Goal: Find specific page/section: Find specific page/section

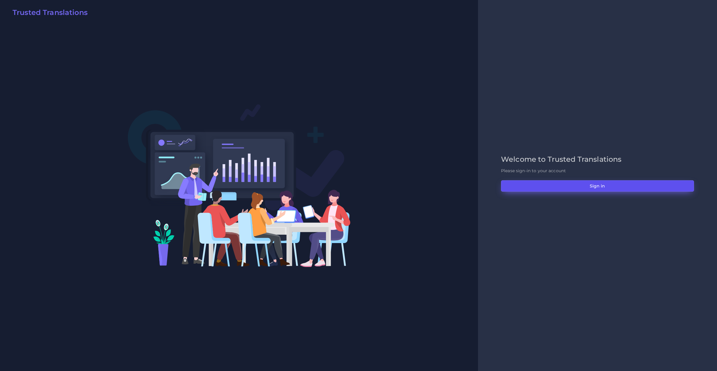
click at [505, 185] on button "Sign in" at bounding box center [597, 185] width 193 height 11
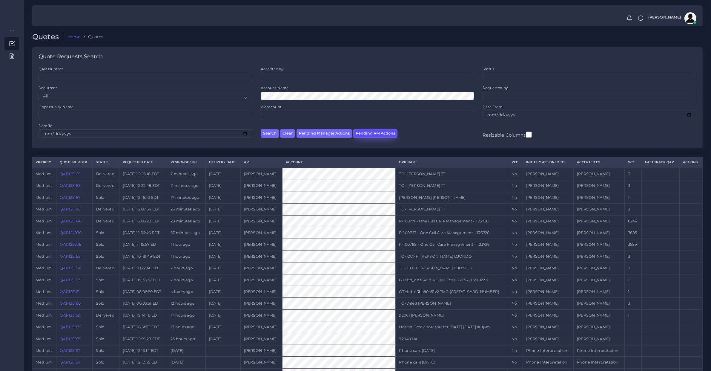
click at [367, 132] on button "Pending PM Actions" at bounding box center [375, 133] width 44 height 9
select select "awaiting_acceptance"
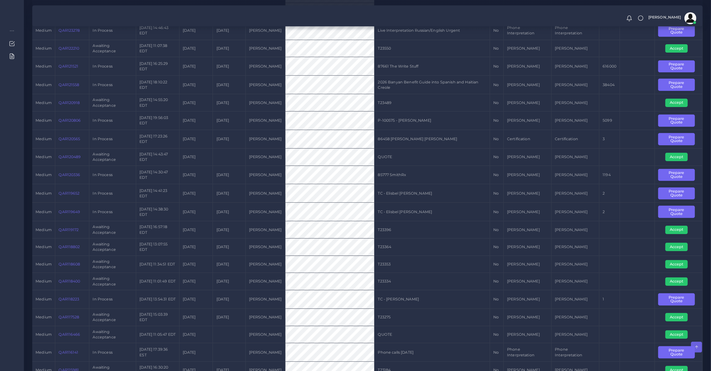
scroll to position [0, 0]
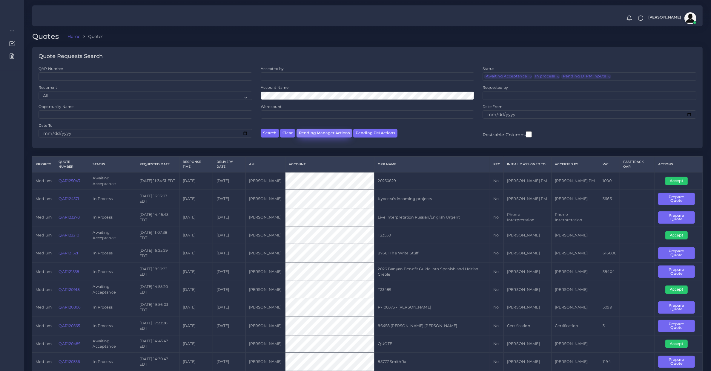
click at [330, 129] on button "Pending Manager Actions" at bounding box center [325, 133] width 56 height 9
select select "awaiting_manager_initial_review"
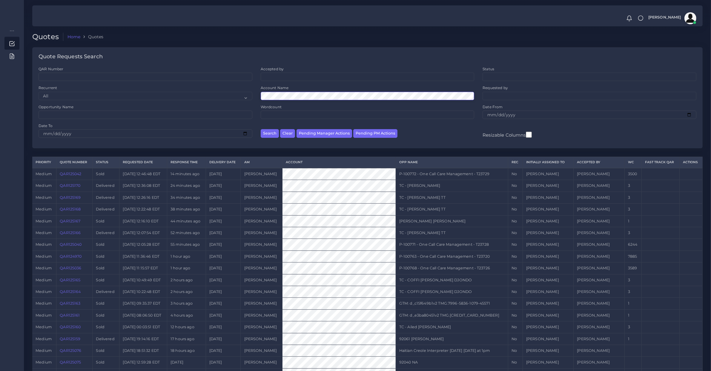
click at [261, 129] on button "Search" at bounding box center [270, 133] width 18 height 9
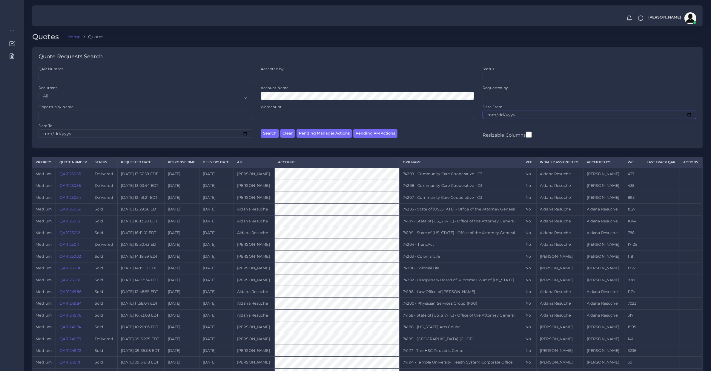
click at [504, 111] on input "Date From" at bounding box center [590, 115] width 214 height 8
type input "[DATE]"
click at [46, 133] on input "Date To" at bounding box center [146, 133] width 214 height 8
type input "[DATE]"
click at [261, 129] on button "Search" at bounding box center [270, 133] width 18 height 9
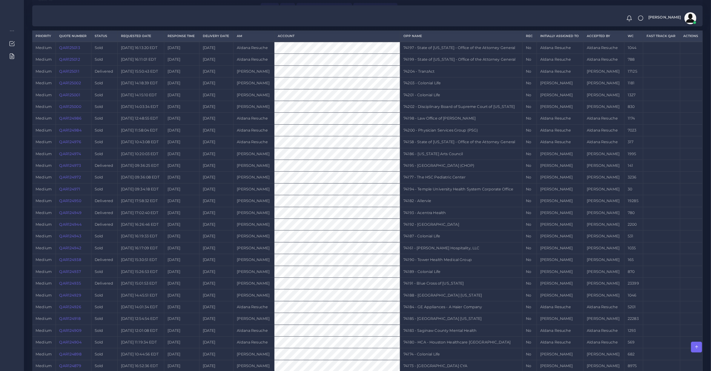
scroll to position [2, 0]
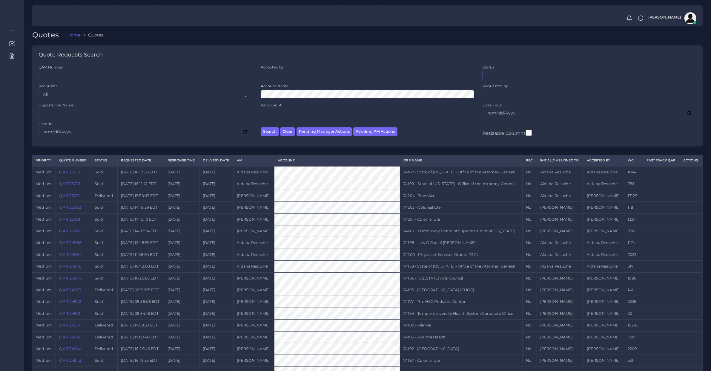
click at [506, 76] on ul at bounding box center [589, 74] width 213 height 7
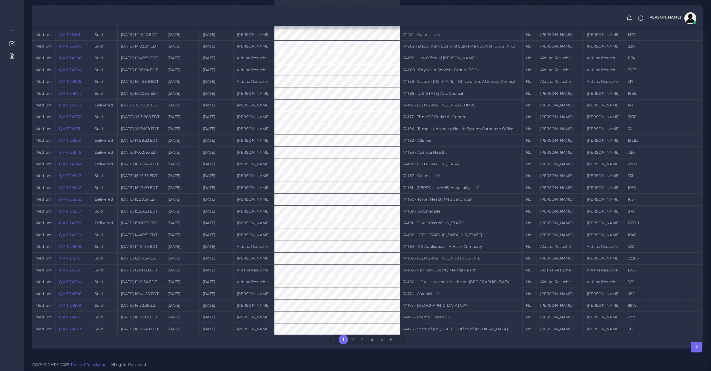
click at [312, 341] on div "Priority Quote Number Status Requested Date Response Time Delivery Date AM Acco…" at bounding box center [367, 159] width 671 height 378
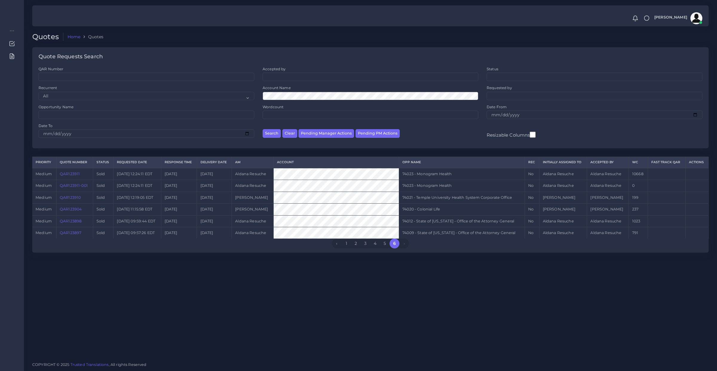
drag, startPoint x: 271, startPoint y: 78, endPoint x: 275, endPoint y: 78, distance: 3.6
click at [271, 78] on ul at bounding box center [370, 76] width 215 height 7
type input "[PERSON_NAME]"
select select "dce4be9c-52f3-f5c6-c1d2-6585fc55c4e9"
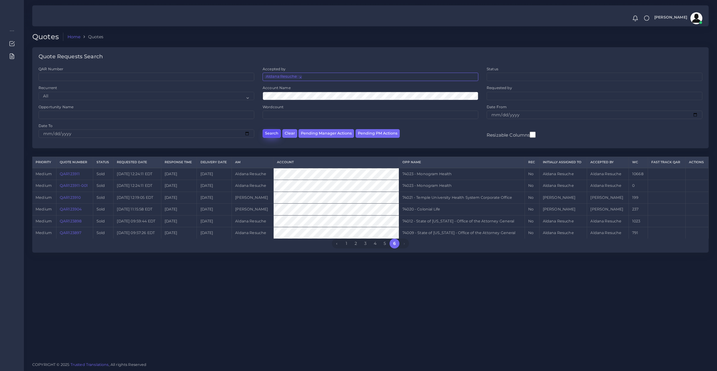
click at [269, 137] on button "Search" at bounding box center [272, 133] width 18 height 9
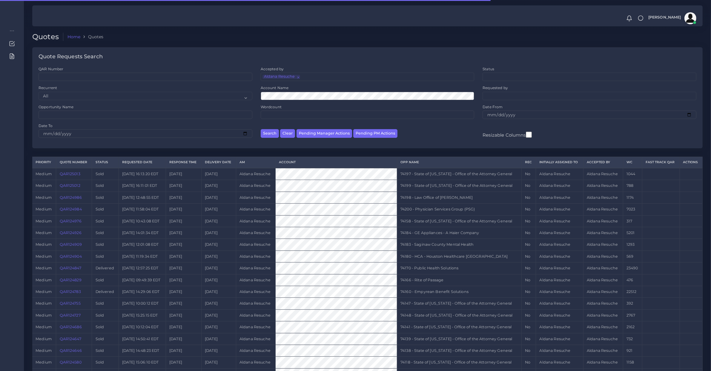
scroll to position [188, 0]
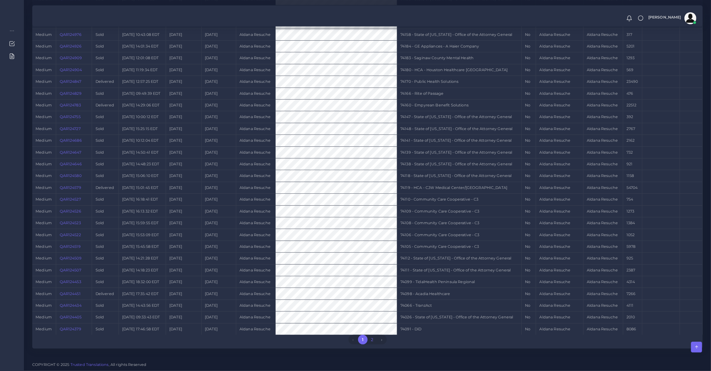
click at [372, 341] on link "2" at bounding box center [373, 340] width 10 height 10
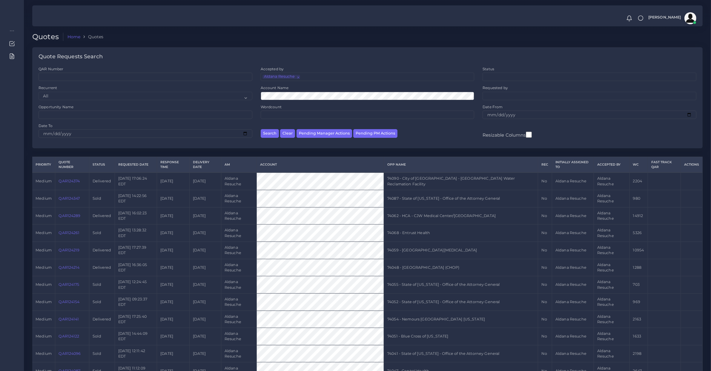
click at [298, 78] on span "×" at bounding box center [298, 77] width 0 height 4
select select
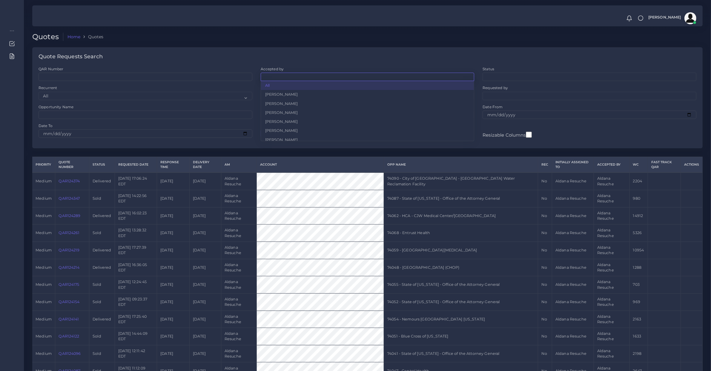
click at [297, 78] on ul at bounding box center [367, 76] width 213 height 7
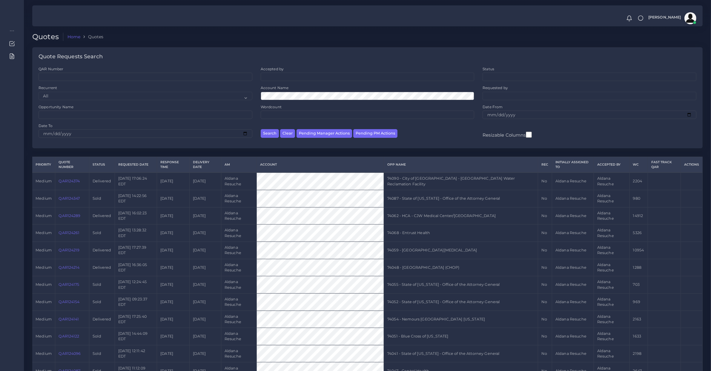
click at [323, 61] on div "Quote Requests Search" at bounding box center [367, 56] width 671 height 19
drag, startPoint x: 488, startPoint y: 75, endPoint x: 496, endPoint y: 80, distance: 9.5
click at [488, 75] on ul at bounding box center [589, 76] width 213 height 7
type input "sold"
select select "sold"
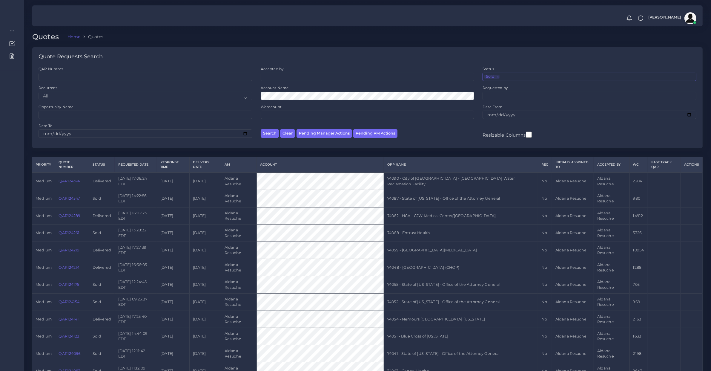
scroll to position [58, 0]
click at [281, 76] on ul at bounding box center [367, 76] width 213 height 7
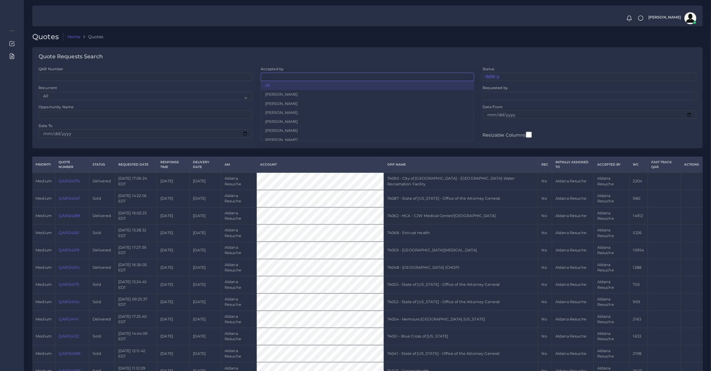
click at [286, 54] on div "Quote Requests Search" at bounding box center [367, 56] width 671 height 19
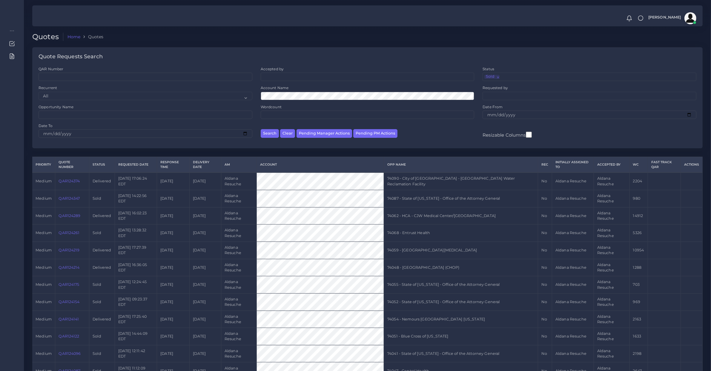
click at [285, 70] on div "Accepted by All Donaldo Barahona Ricardo Mejia Andrea Poblete Valeria De Arambu…" at bounding box center [368, 73] width 214 height 15
click at [285, 75] on ul at bounding box center [367, 76] width 213 height 7
type input "alda"
select select "dce4be9c-52f3-f5c6-c1d2-6585fc55c4e9"
click at [269, 132] on button "Search" at bounding box center [270, 133] width 18 height 9
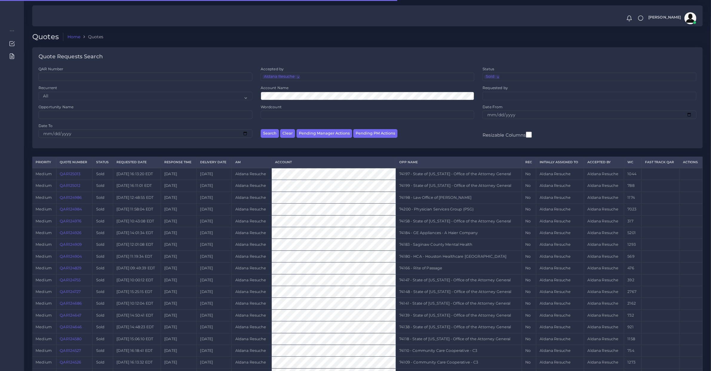
click at [506, 79] on ul "× Sold" at bounding box center [589, 76] width 213 height 7
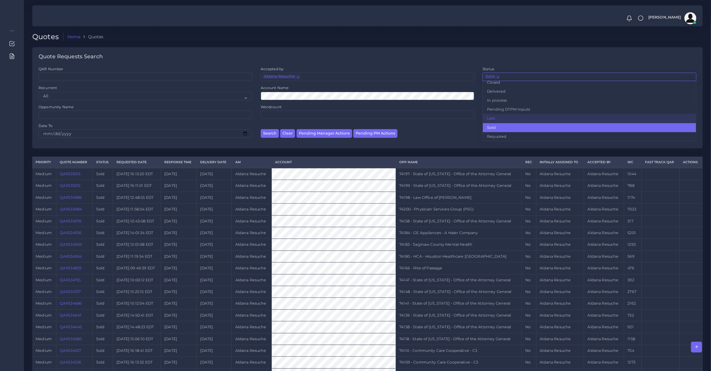
click at [374, 341] on div "Priority Quote Number Status Requested Date Response Time Delivery Date AM Acco…" at bounding box center [367, 346] width 671 height 378
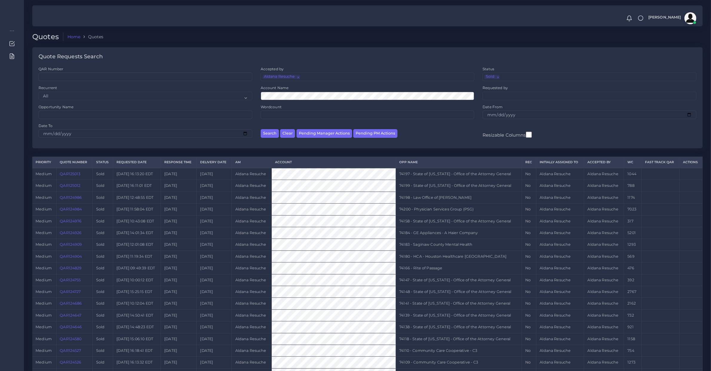
scroll to position [188, 0]
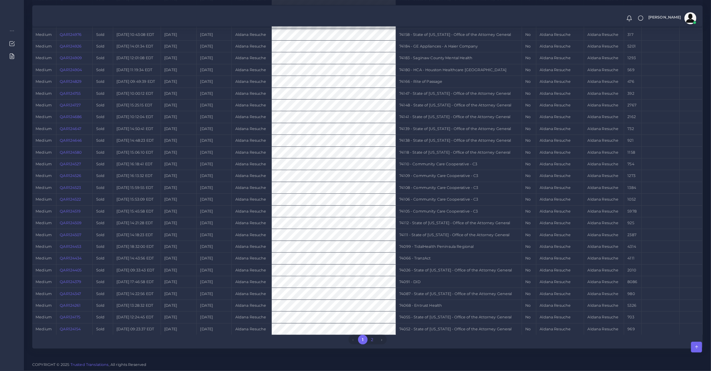
click at [373, 340] on link "2" at bounding box center [373, 340] width 10 height 10
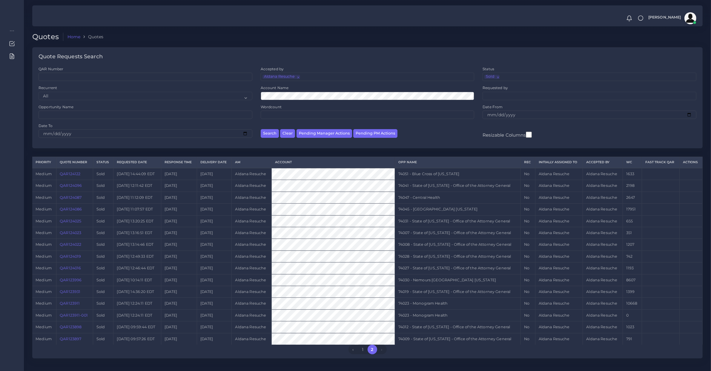
click at [298, 76] on span "×" at bounding box center [298, 77] width 0 height 4
select select
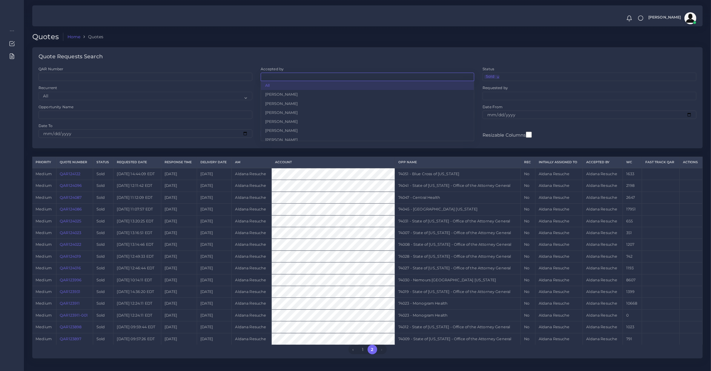
scroll to position [240, 0]
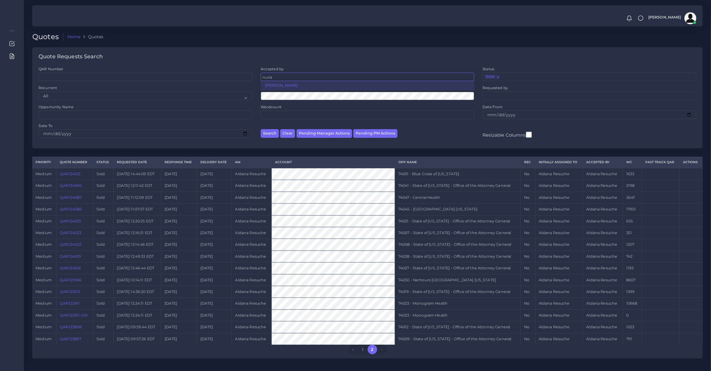
type input "nuria"
select select "3e925e02-f17d-4791-9412-c46ab5cb8daa"
click at [270, 132] on button "Search" at bounding box center [270, 133] width 18 height 9
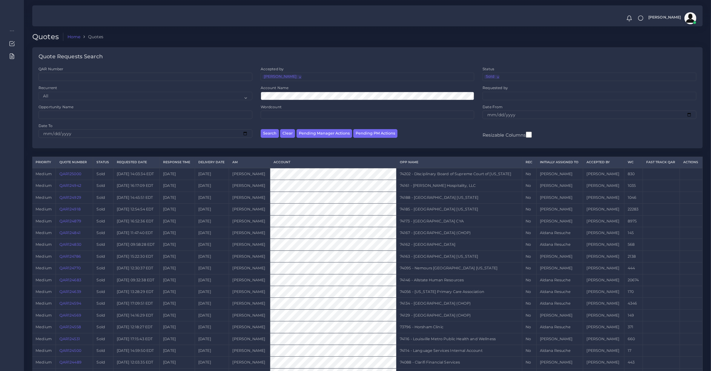
click at [306, 78] on ul "× [PERSON_NAME]" at bounding box center [367, 76] width 213 height 7
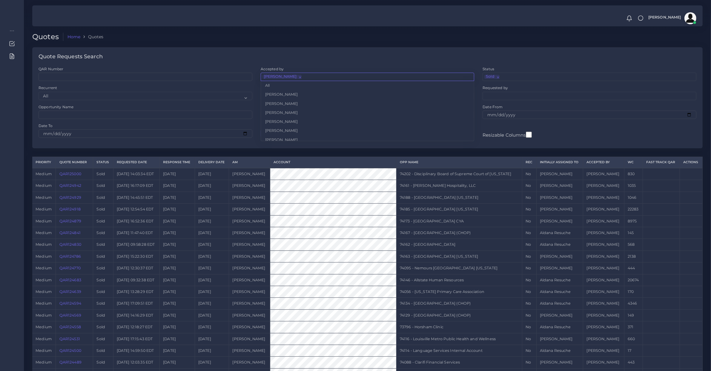
scroll to position [117, 0]
click at [299, 77] on ul "× [PERSON_NAME]" at bounding box center [367, 76] width 213 height 7
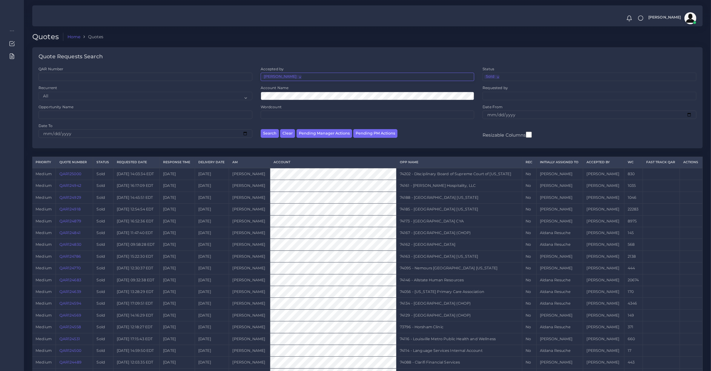
click at [300, 77] on span "×" at bounding box center [300, 77] width 0 height 4
select select
type input "orio"
select select "b2a86391-d64c-65d9-63e1-614cf9933189"
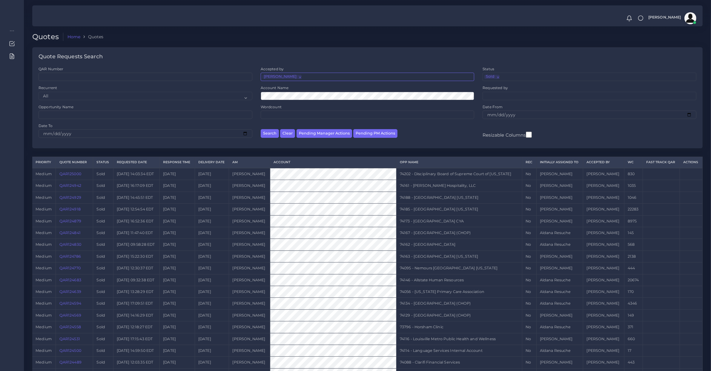
click at [264, 139] on div "Search Clear Pending Manager Actions Pending PM Actions" at bounding box center [368, 132] width 222 height 19
click at [266, 134] on button "Search" at bounding box center [270, 133] width 18 height 9
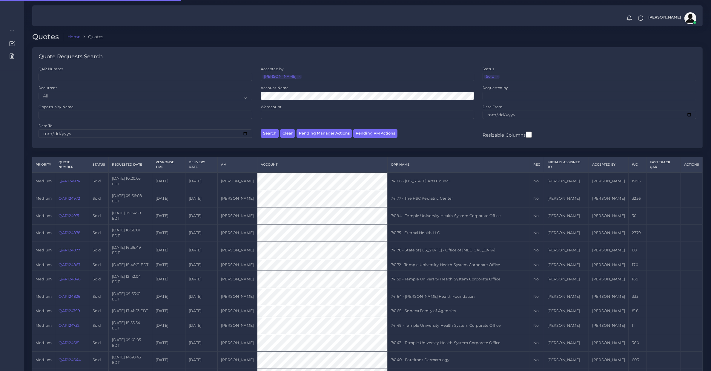
scroll to position [188, 0]
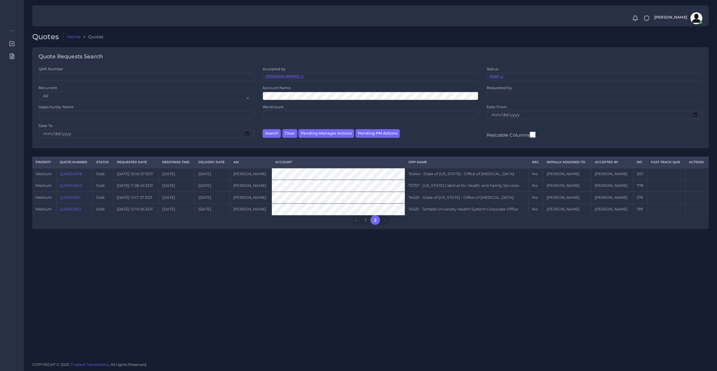
click at [295, 77] on li "× [PERSON_NAME]" at bounding box center [283, 77] width 39 height 4
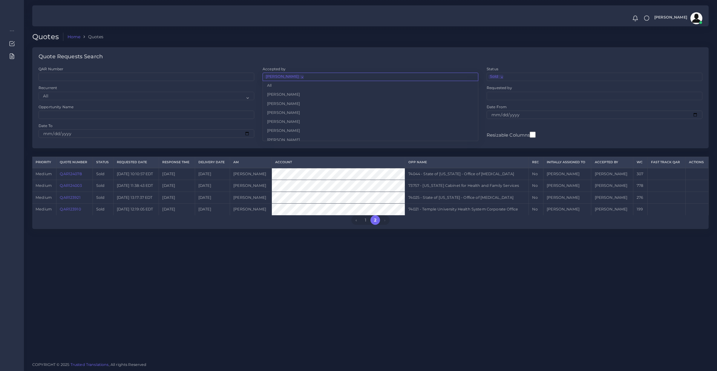
scroll to position [325, 0]
click at [296, 75] on li "× [PERSON_NAME]" at bounding box center [283, 77] width 39 height 4
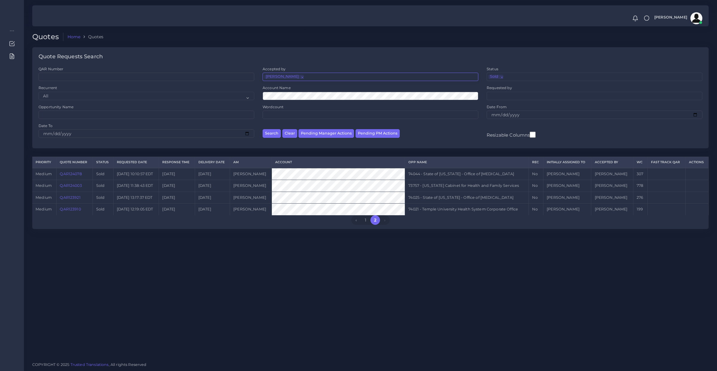
click at [302, 76] on span "×" at bounding box center [302, 77] width 0 height 4
select select
type input "[PERSON_NAME]"
select select "a6a51a84-a934-c2a3-ab10-61672009d142"
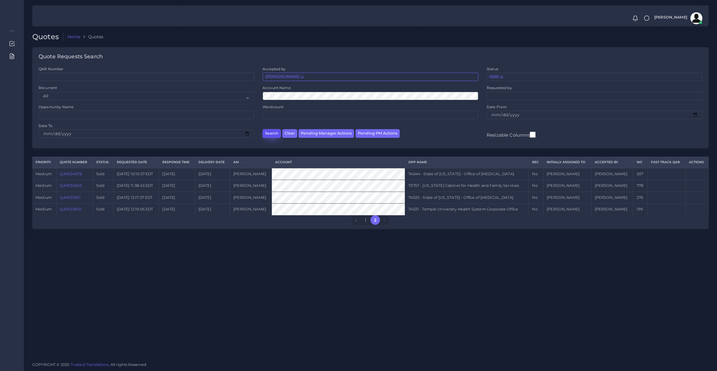
click at [272, 135] on button "Search" at bounding box center [272, 133] width 18 height 9
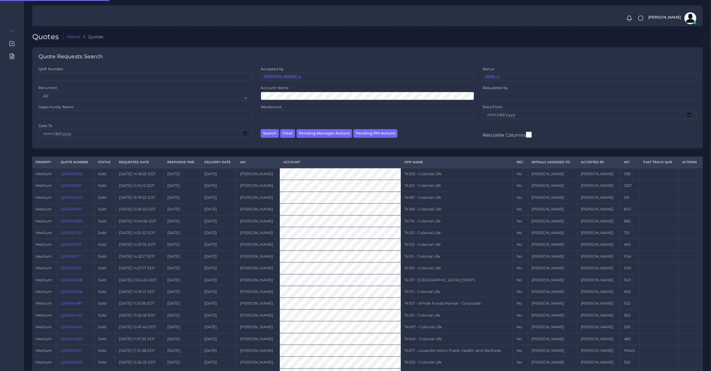
scroll to position [32, 0]
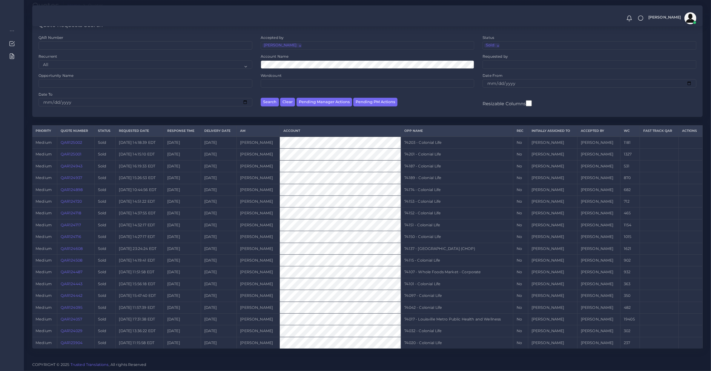
click at [300, 43] on span "×" at bounding box center [300, 45] width 0 height 4
select select
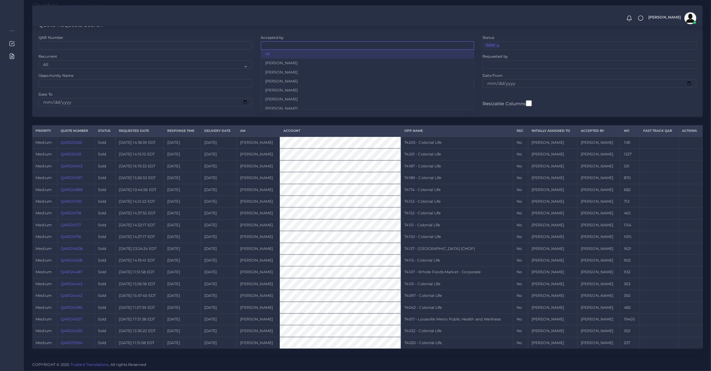
scroll to position [202, 0]
click at [294, 43] on ul at bounding box center [367, 45] width 213 height 7
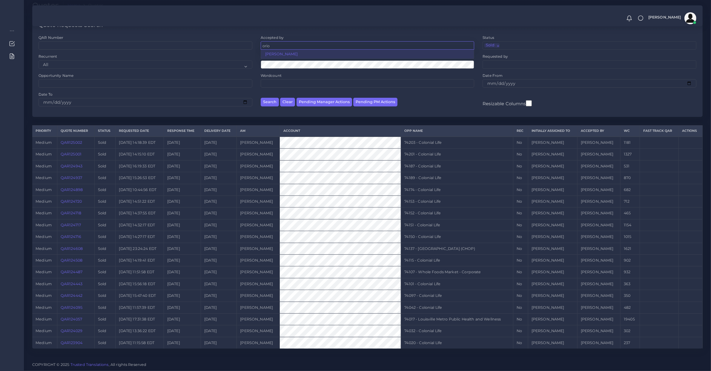
type input "orio"
select select "b2a86391-d64c-65d9-63e1-614cf9933189"
click at [498, 44] on span "×" at bounding box center [498, 45] width 0 height 4
select select
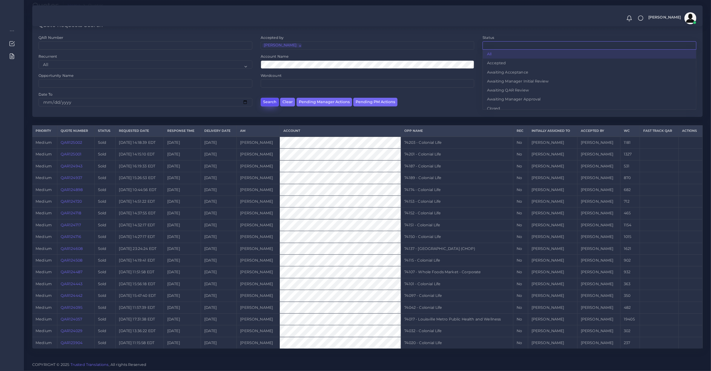
click at [270, 104] on button "Search" at bounding box center [270, 102] width 18 height 9
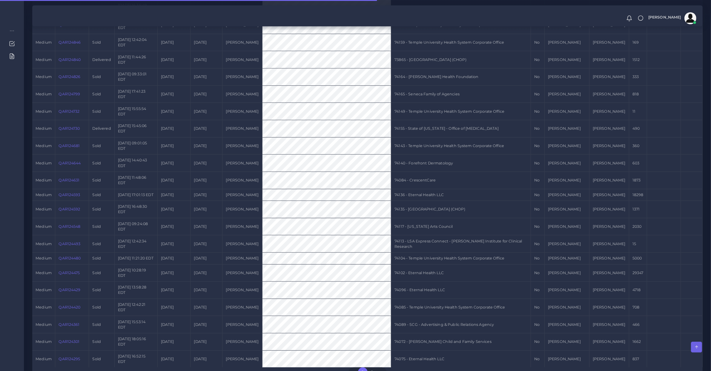
scroll to position [356, 0]
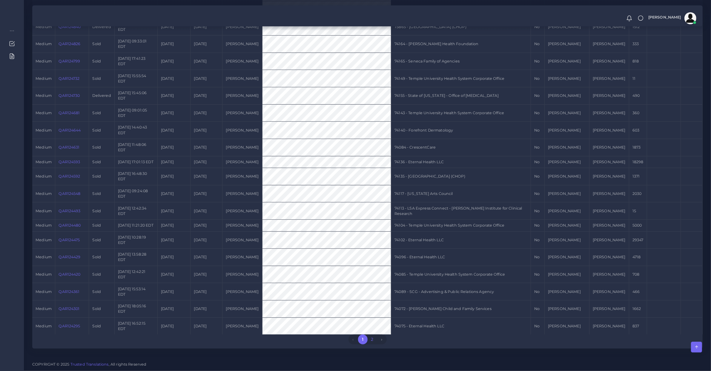
click at [372, 343] on link "2" at bounding box center [373, 339] width 10 height 10
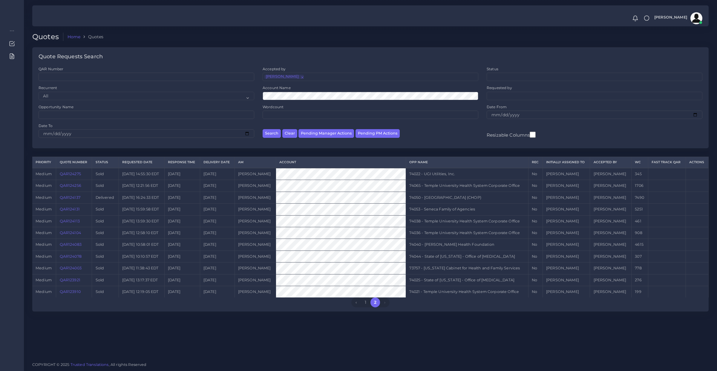
click at [302, 77] on span "×" at bounding box center [302, 77] width 0 height 4
select select
type input "[PERSON_NAME]"
select select "a6a51a84-a934-c2a3-ab10-61672009d142"
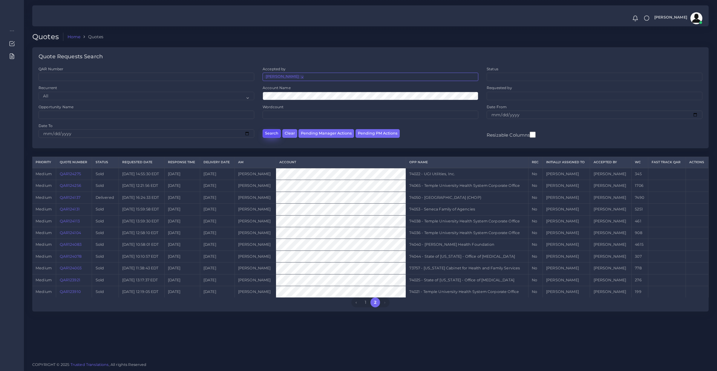
click at [272, 130] on button "Search" at bounding box center [272, 133] width 18 height 9
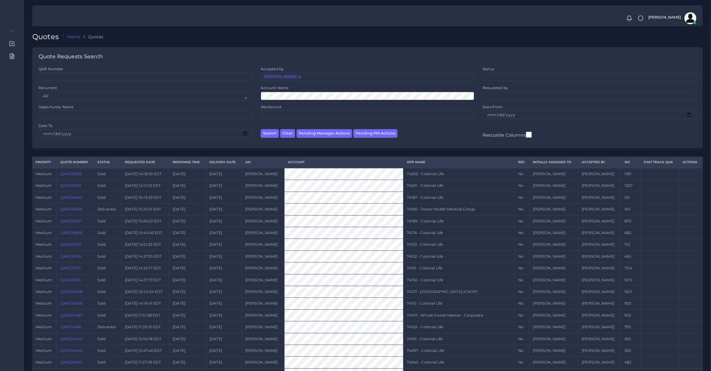
click at [293, 75] on li "× Tulio Figueroa" at bounding box center [282, 77] width 39 height 4
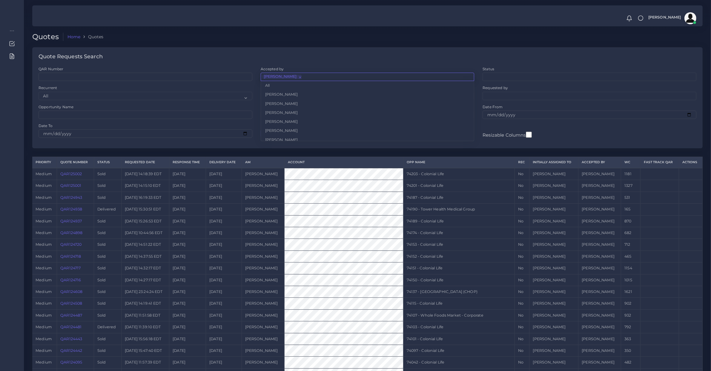
click at [293, 75] on li "× Tulio Figueroa" at bounding box center [282, 77] width 39 height 4
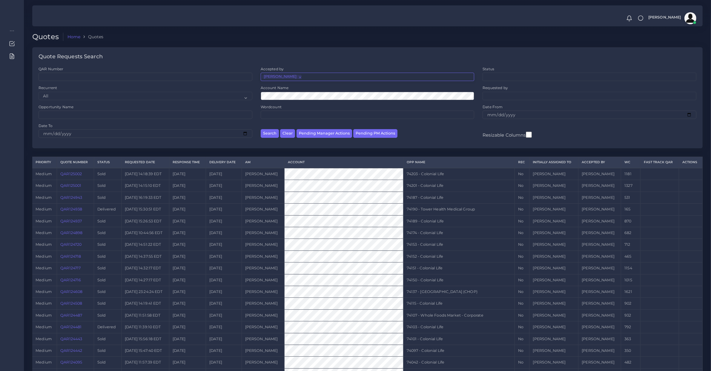
click at [293, 75] on li "× Tulio Figueroa" at bounding box center [282, 77] width 39 height 4
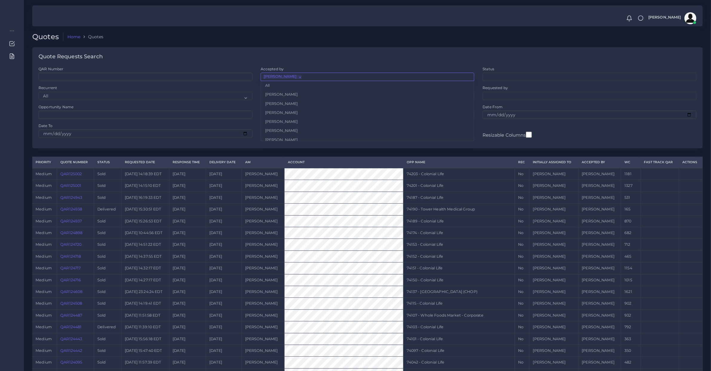
scroll to position [325, 0]
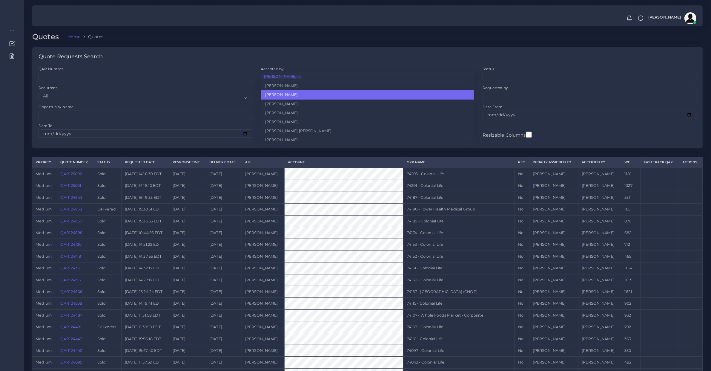
click at [300, 78] on span "×" at bounding box center [300, 77] width 0 height 4
select select
click at [294, 78] on ul at bounding box center [367, 76] width 213 height 7
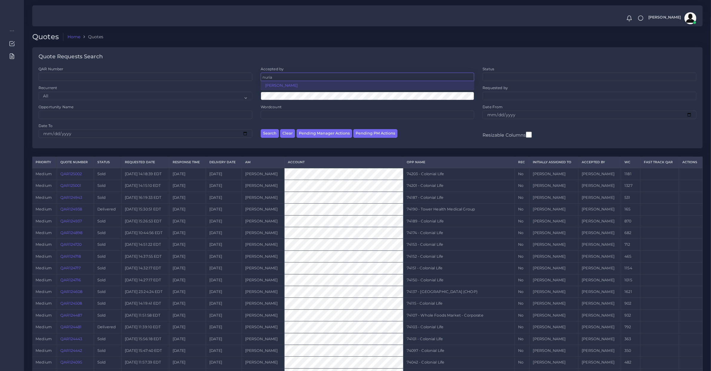
type input "nuria"
select select "3e925e02-f17d-4791-9412-c46ab5cb8daa"
click at [272, 135] on button "Search" at bounding box center [270, 133] width 18 height 9
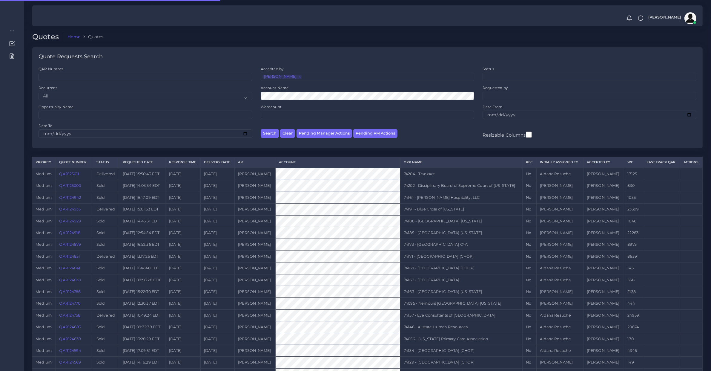
scroll to position [188, 0]
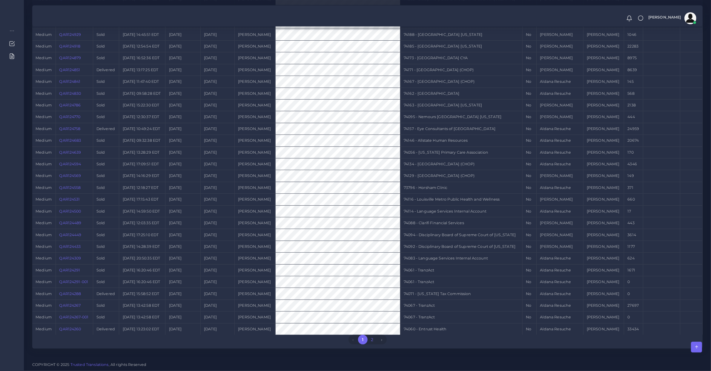
click at [372, 338] on link "2" at bounding box center [373, 340] width 10 height 10
